Goal: Task Accomplishment & Management: Use online tool/utility

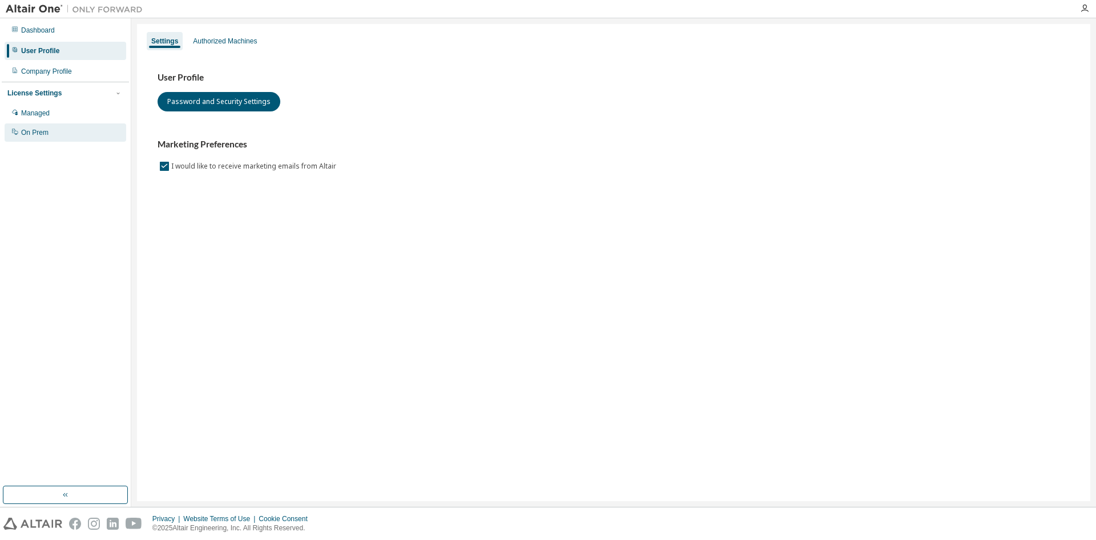
click at [76, 129] on div "On Prem" at bounding box center [66, 132] width 122 height 18
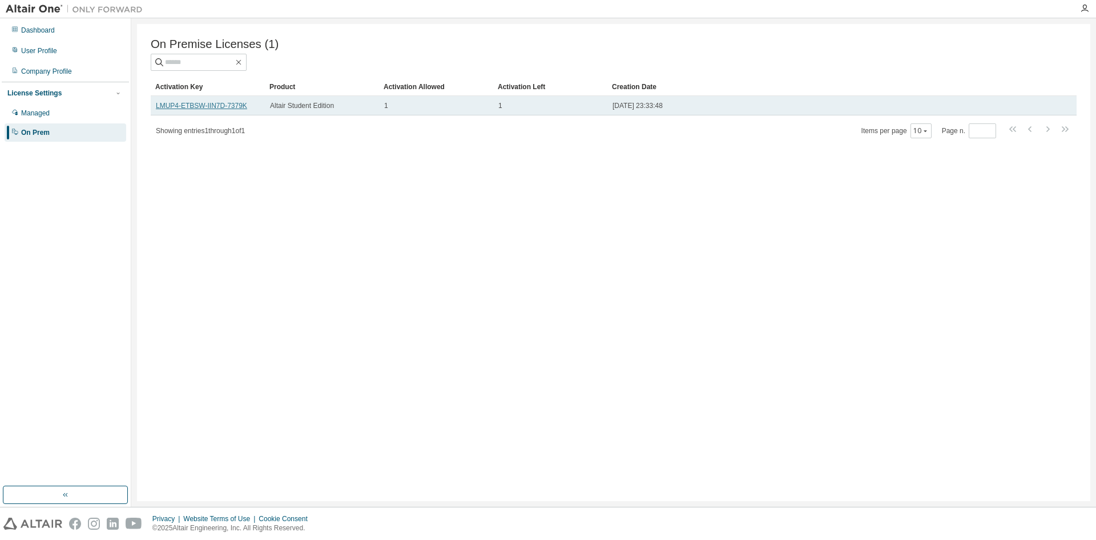
click at [239, 107] on link "LMUP4-ETBSW-IIN7D-7379K" at bounding box center [201, 106] width 91 height 8
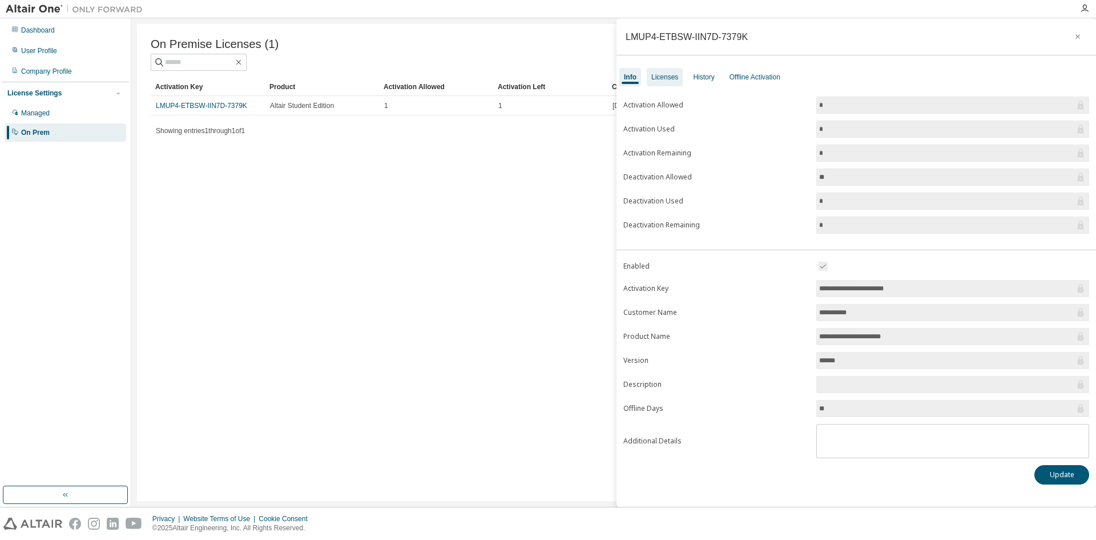
click at [654, 78] on div "Licenses" at bounding box center [665, 77] width 27 height 9
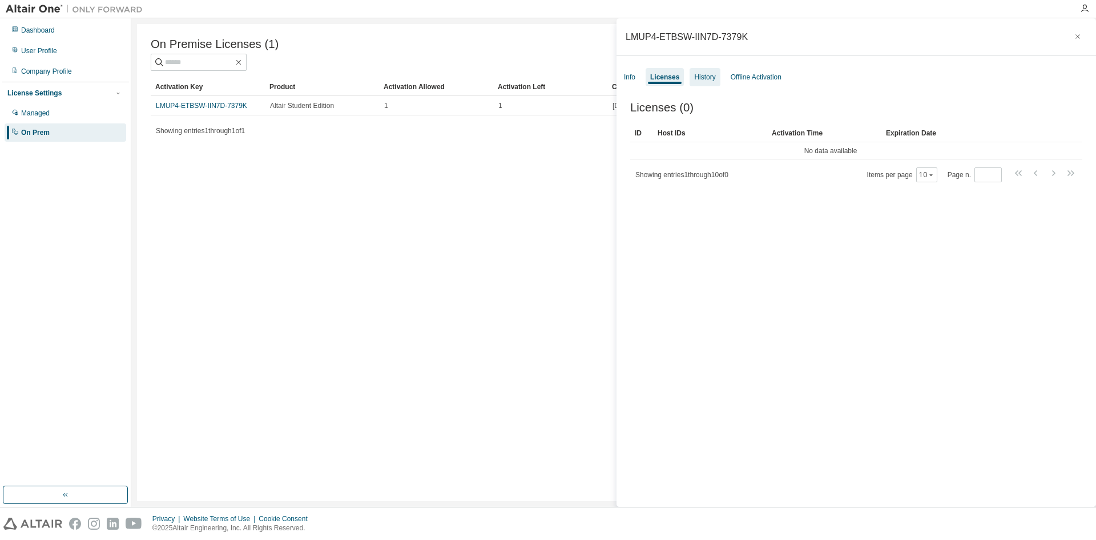
click at [706, 80] on div "History" at bounding box center [704, 77] width 21 height 9
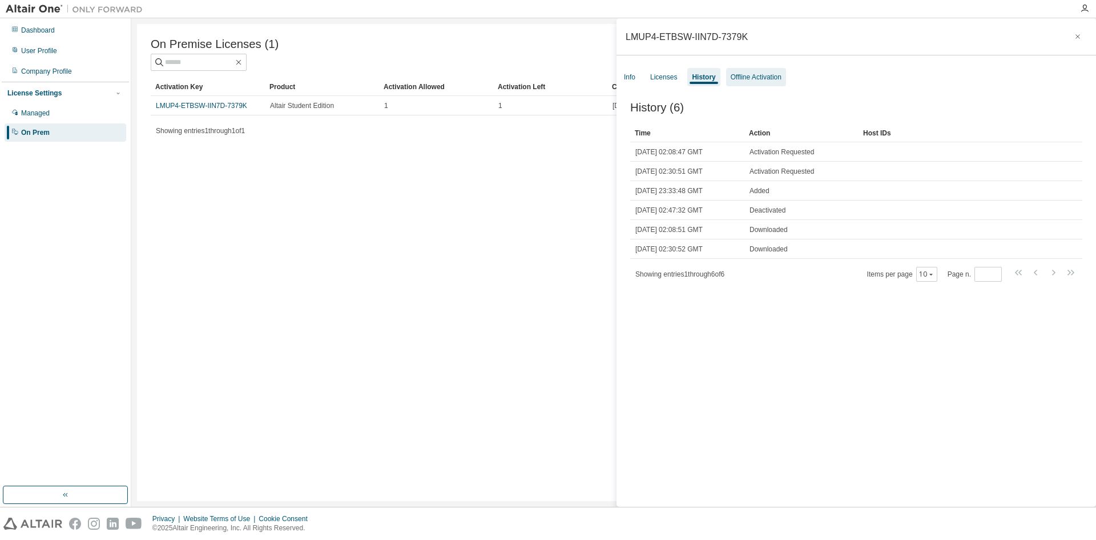
click at [753, 72] on div "Offline Activation" at bounding box center [756, 77] width 60 height 18
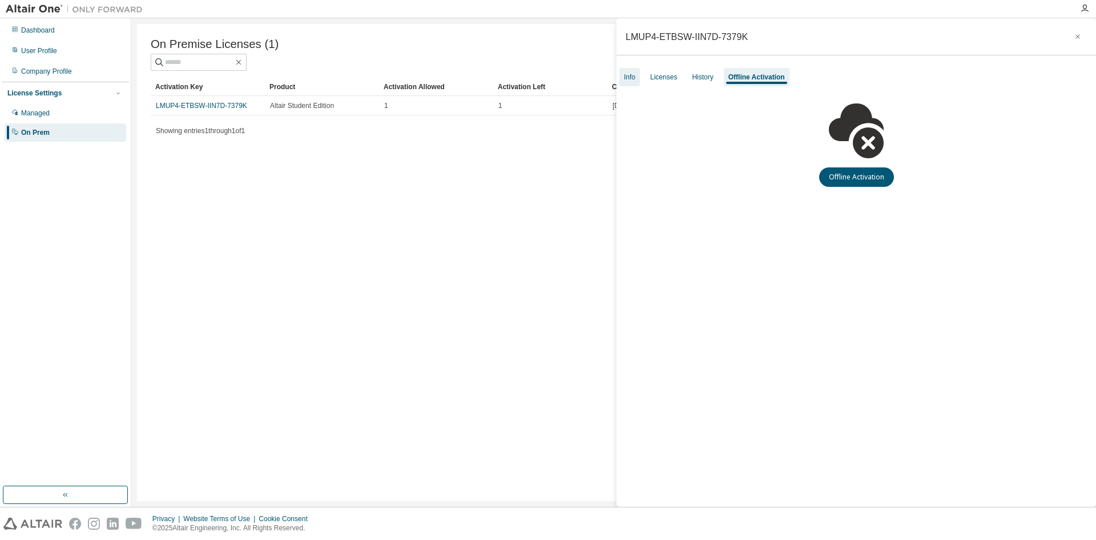
click at [638, 81] on div "Info" at bounding box center [630, 77] width 21 height 18
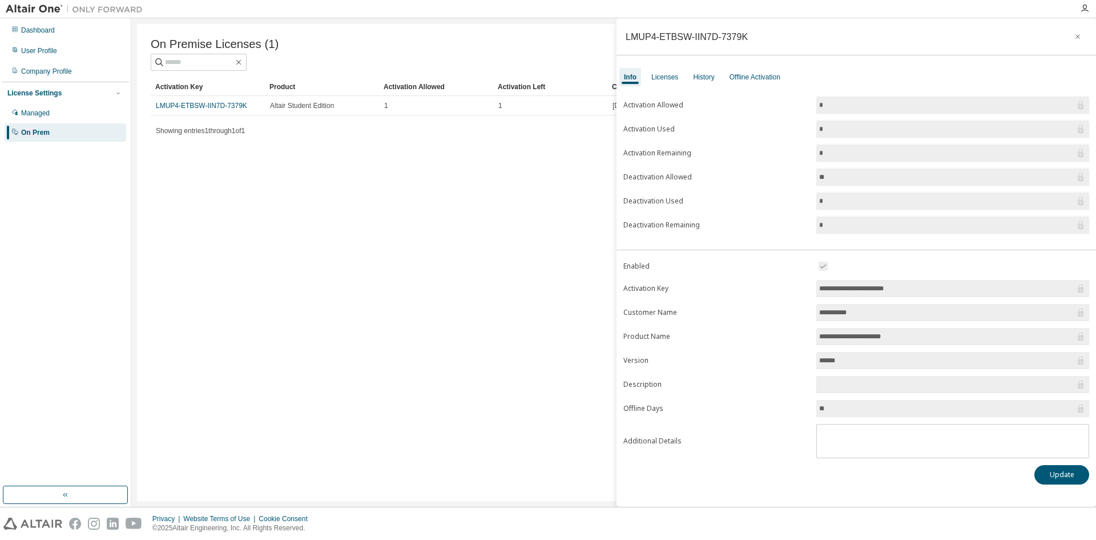
drag, startPoint x: 911, startPoint y: 288, endPoint x: 829, endPoint y: 286, distance: 82.9
click at [833, 291] on input "**********" at bounding box center [948, 288] width 256 height 11
drag, startPoint x: 400, startPoint y: 110, endPoint x: 353, endPoint y: 144, distance: 58.0
click at [353, 144] on div "On Premise Licenses (1) Clear Load Save Save As Field Operator Value Select fil…" at bounding box center [614, 262] width 954 height 477
